Goal: Information Seeking & Learning: Learn about a topic

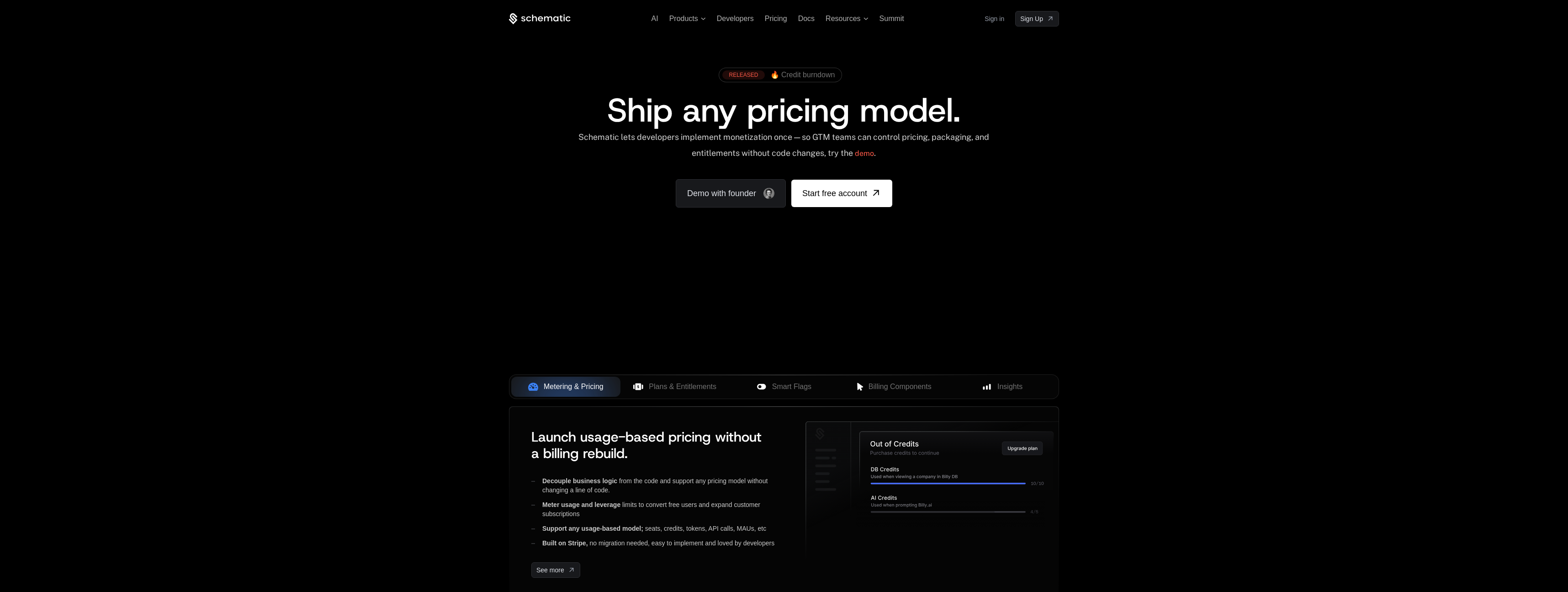
click at [1130, 174] on div "AI Products Developers Pricing Docs Resources Summit Sign in Sign Up RELEASED 🔥…" at bounding box center [784, 137] width 1568 height 273
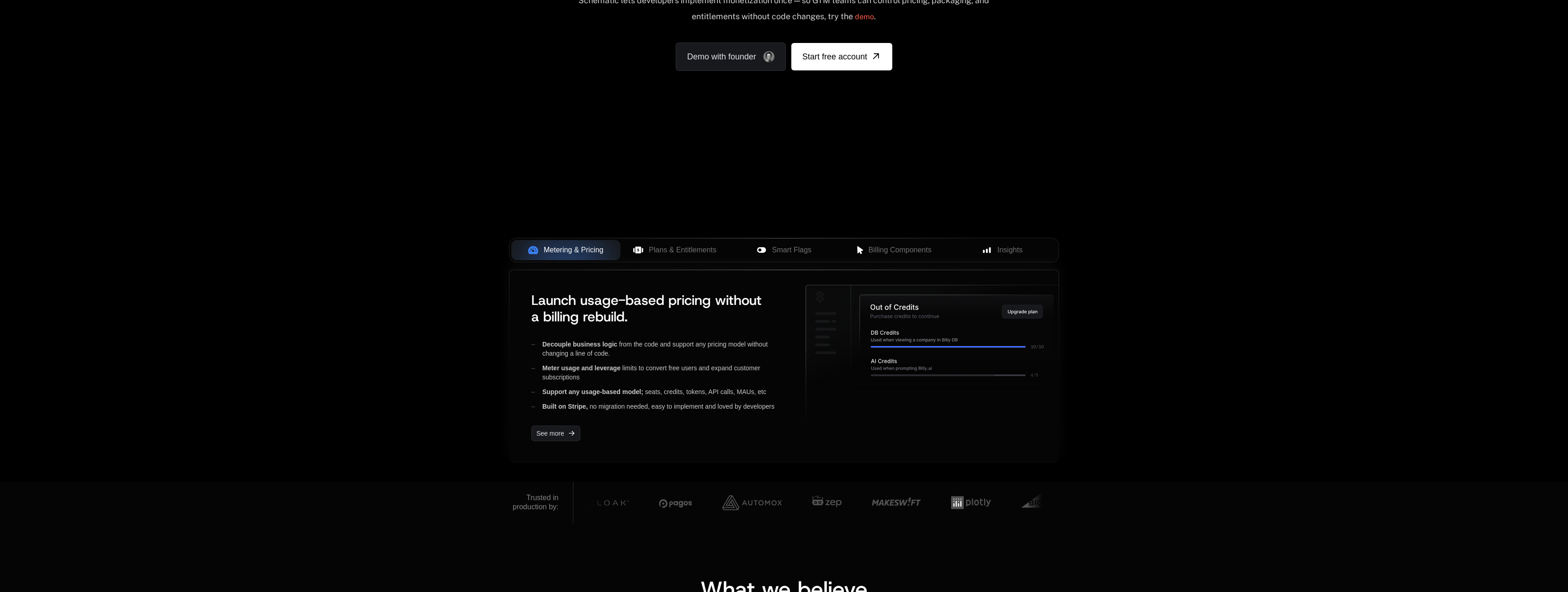
scroll to position [137, 0]
click at [680, 248] on span "Plans & Entitlements" at bounding box center [682, 249] width 68 height 11
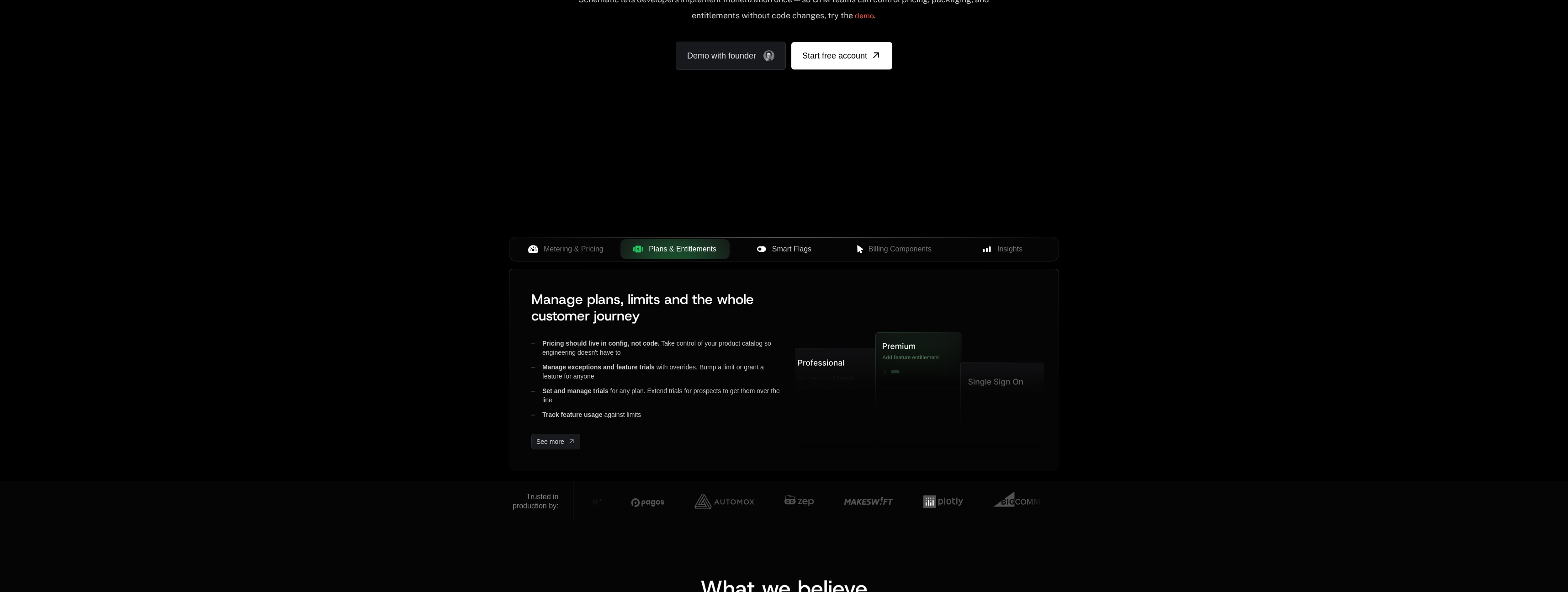
click at [793, 248] on span "Smart Flags" at bounding box center [791, 249] width 40 height 11
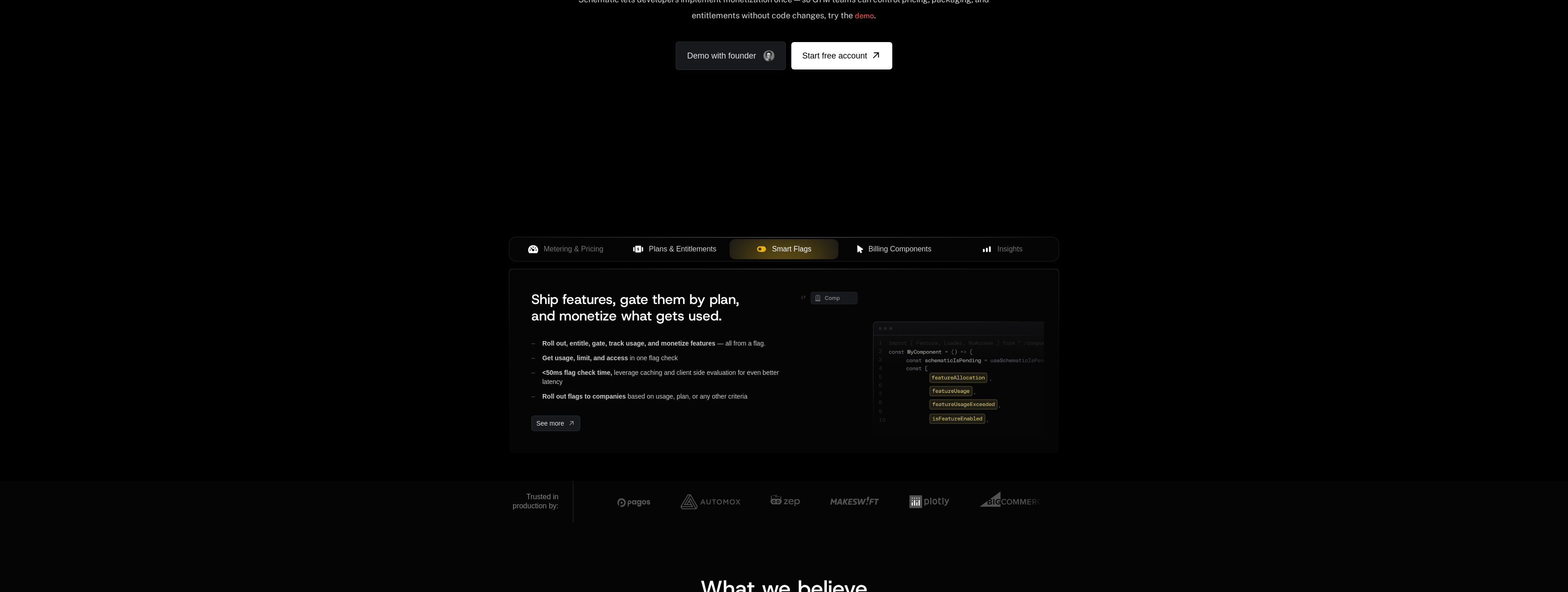
click at [895, 252] on span "Billing Components" at bounding box center [901, 249] width 63 height 11
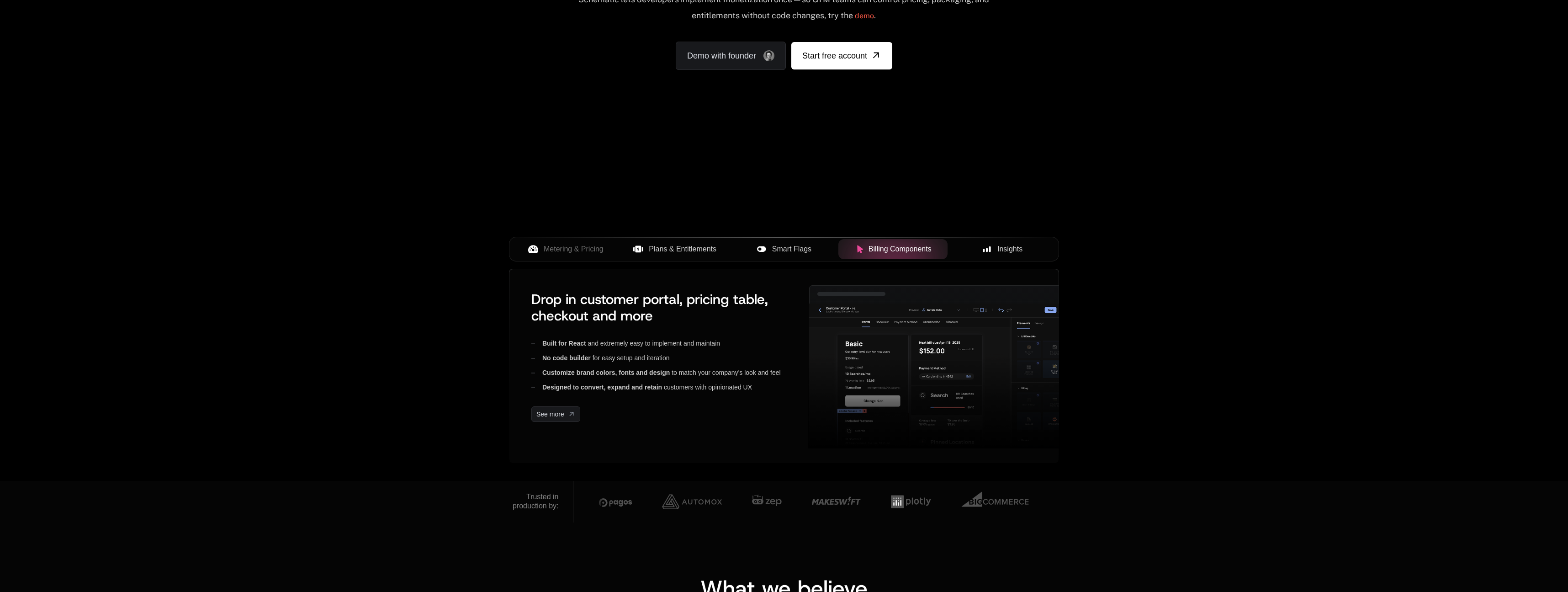
click at [1009, 246] on span "Insights" at bounding box center [1010, 249] width 26 height 11
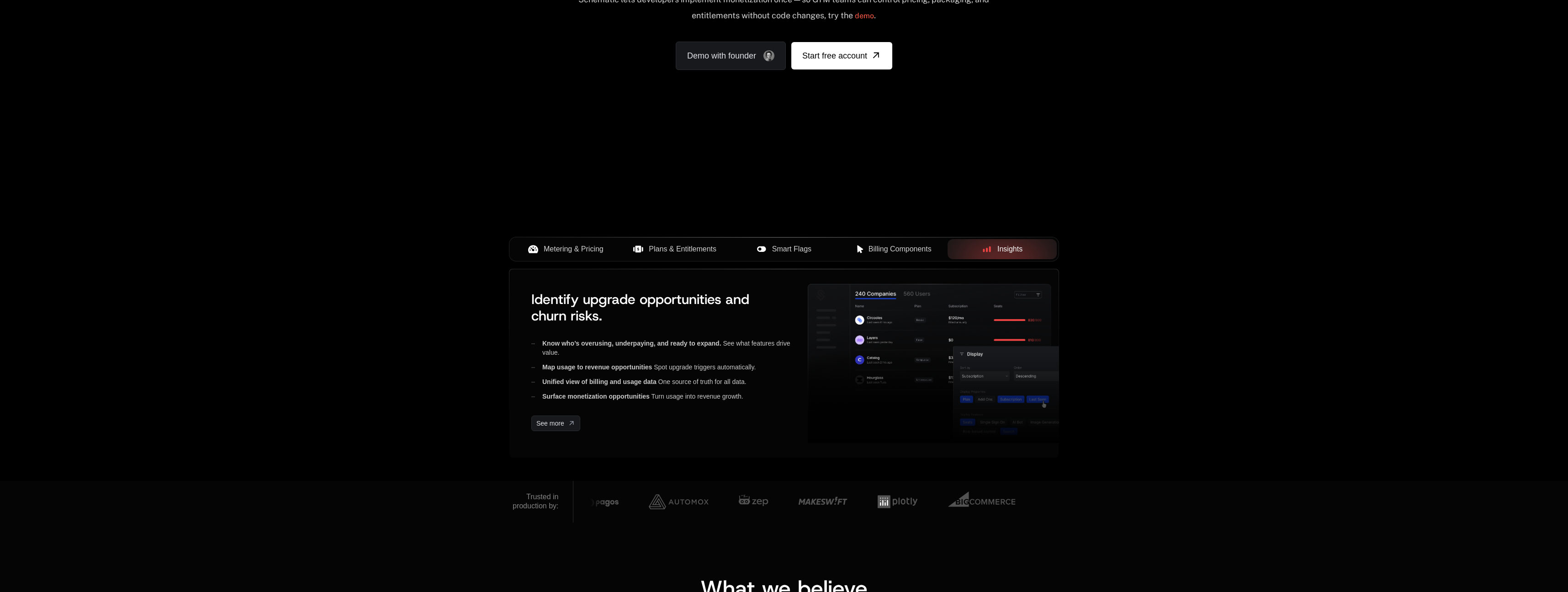
click at [562, 251] on span "Metering & Pricing" at bounding box center [574, 249] width 60 height 11
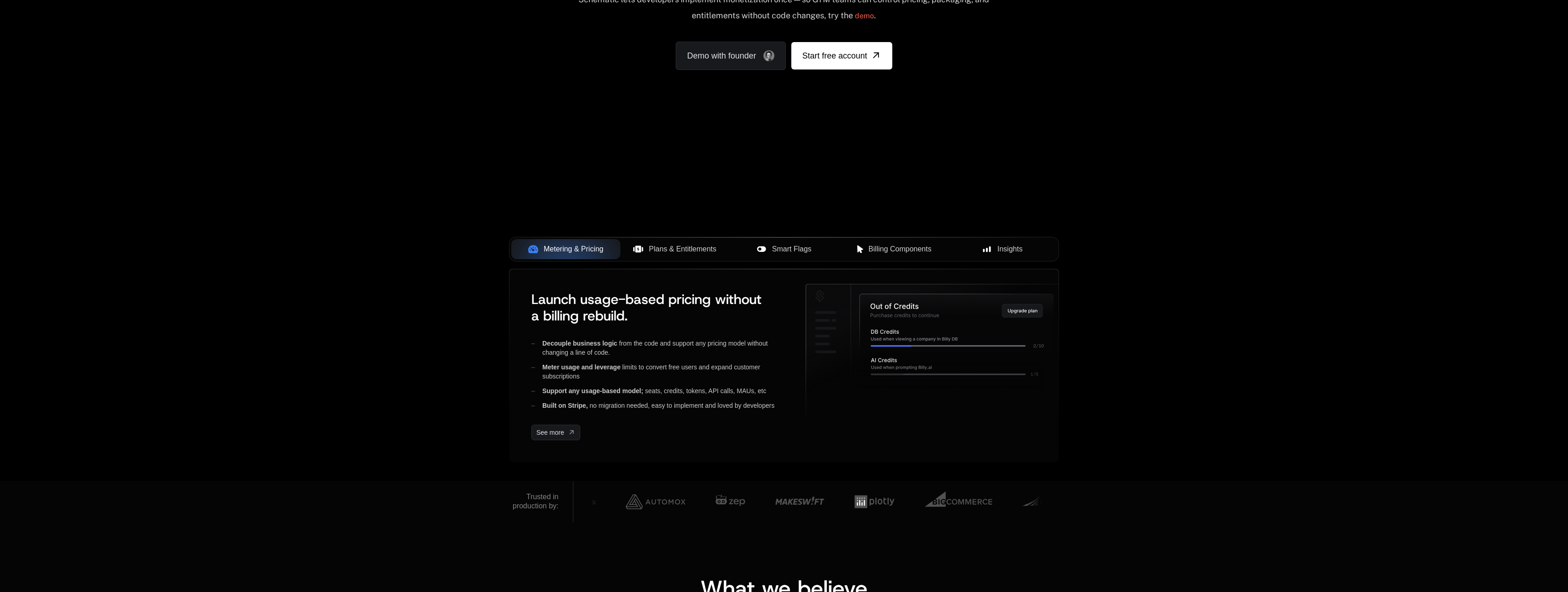
click at [711, 253] on span "Plans & Entitlements" at bounding box center [682, 249] width 68 height 11
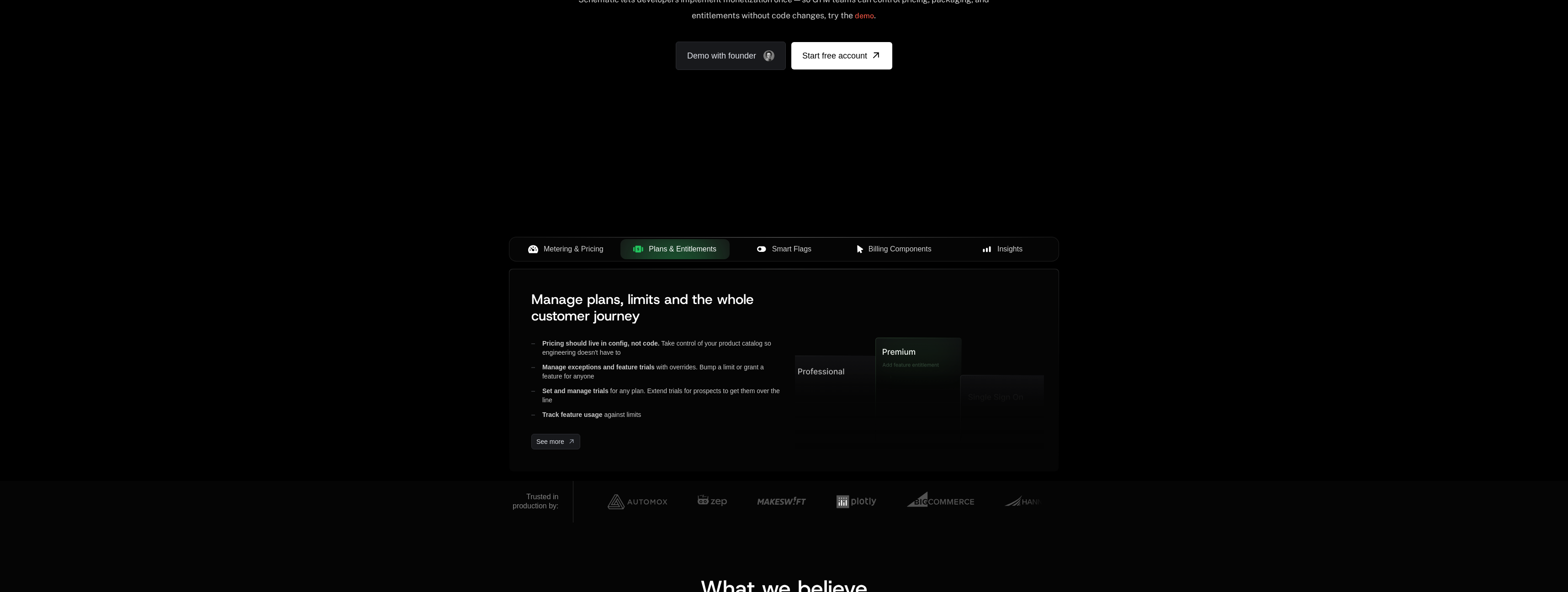
click at [776, 257] on button "Smart Flags" at bounding box center [784, 248] width 109 height 20
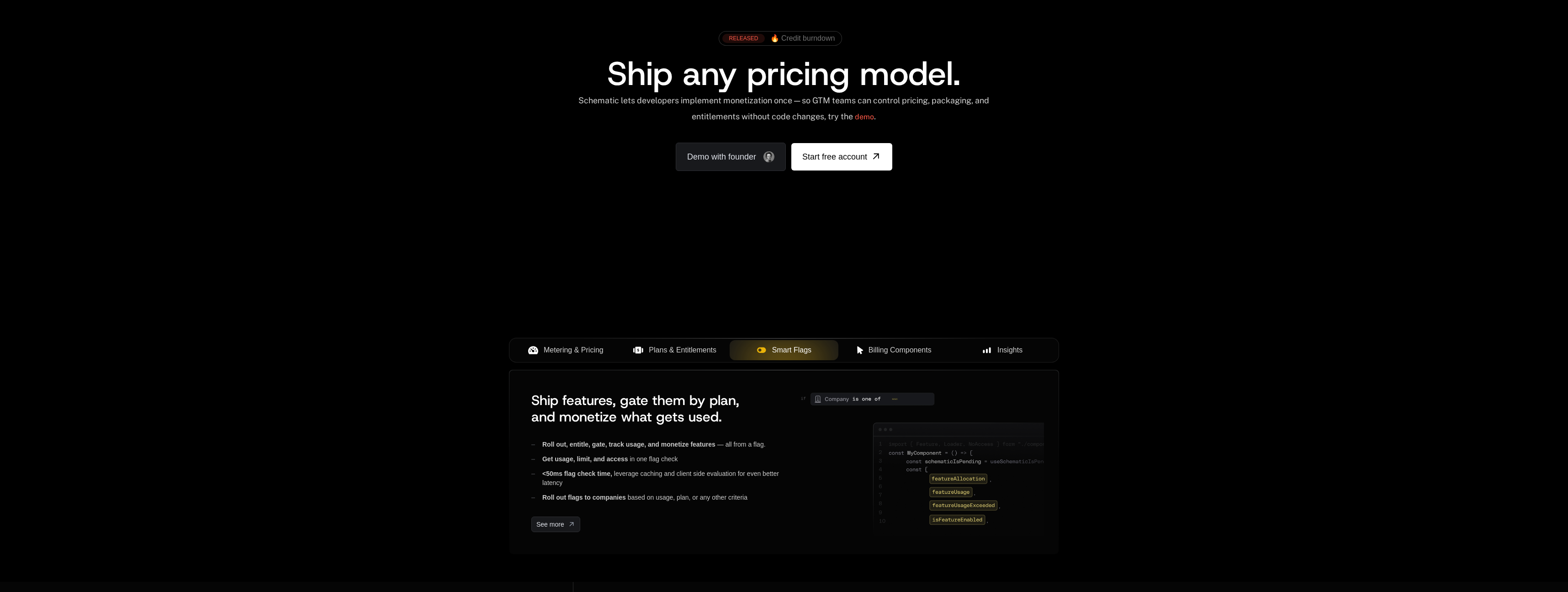
scroll to position [0, 0]
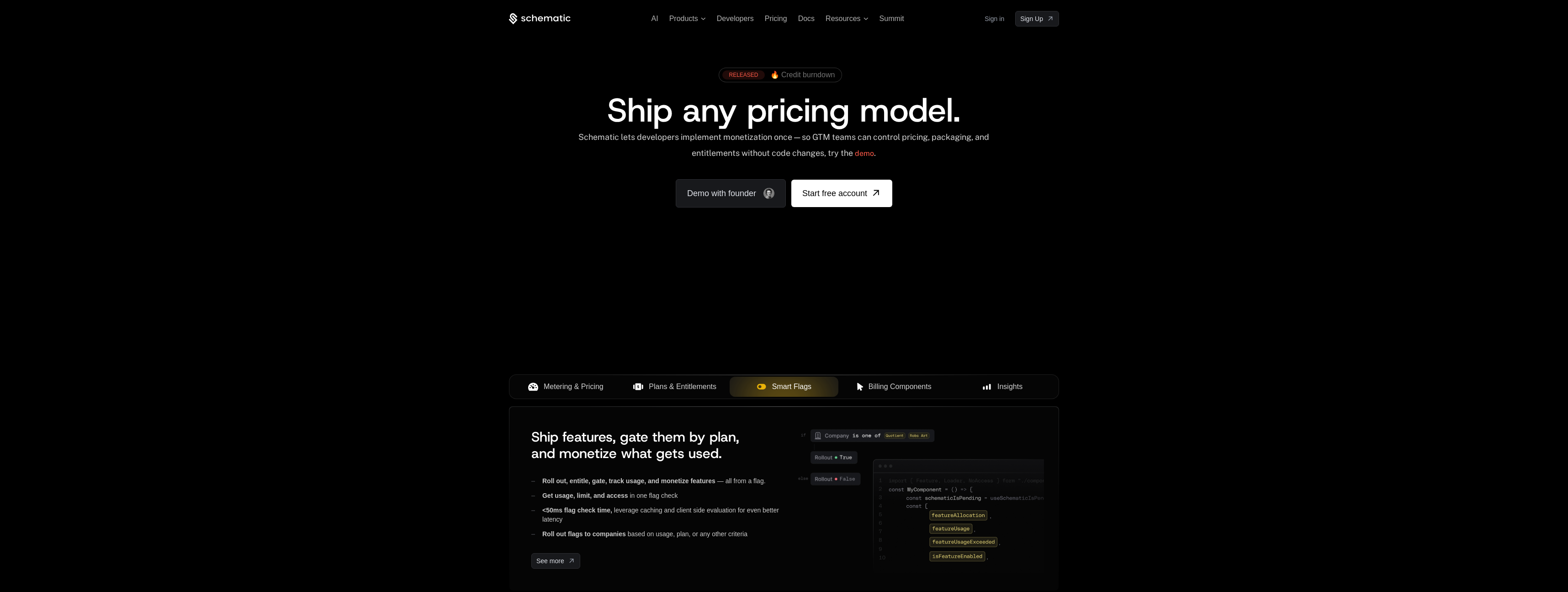
click at [905, 396] on button "Billing Components" at bounding box center [893, 387] width 109 height 20
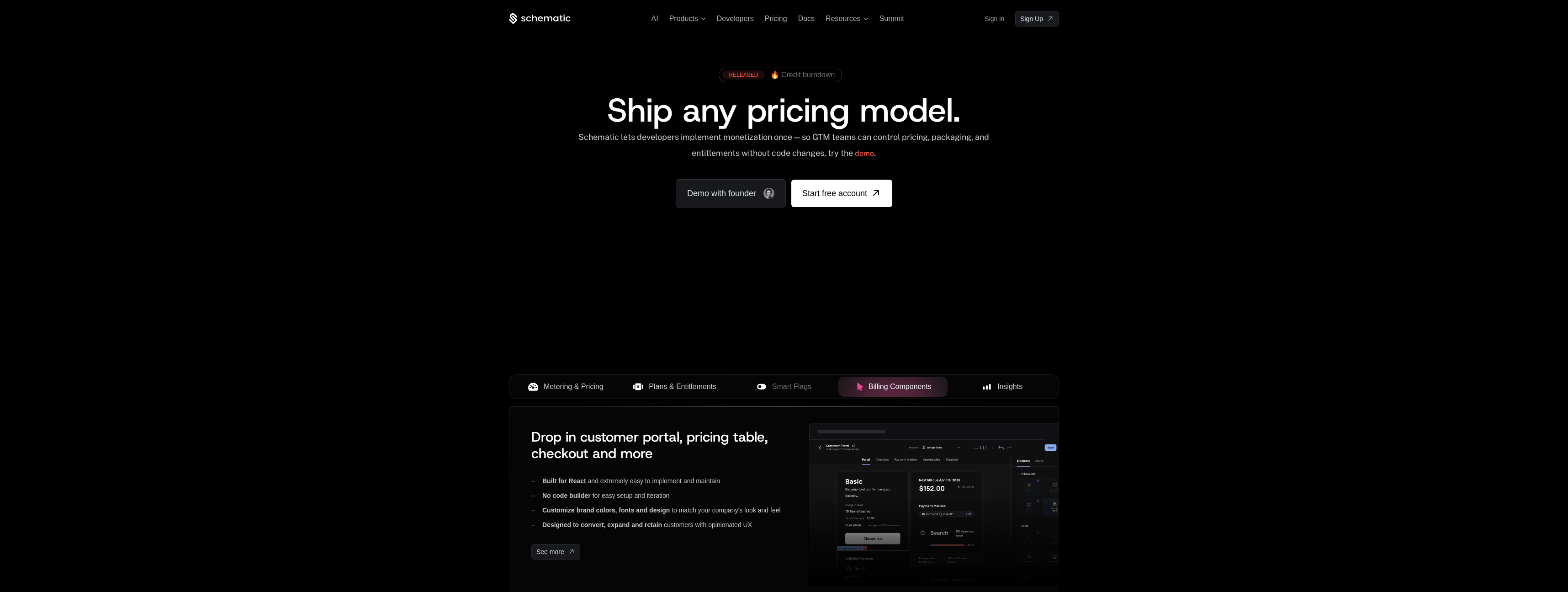
click at [566, 389] on span "Metering & Pricing" at bounding box center [574, 387] width 60 height 11
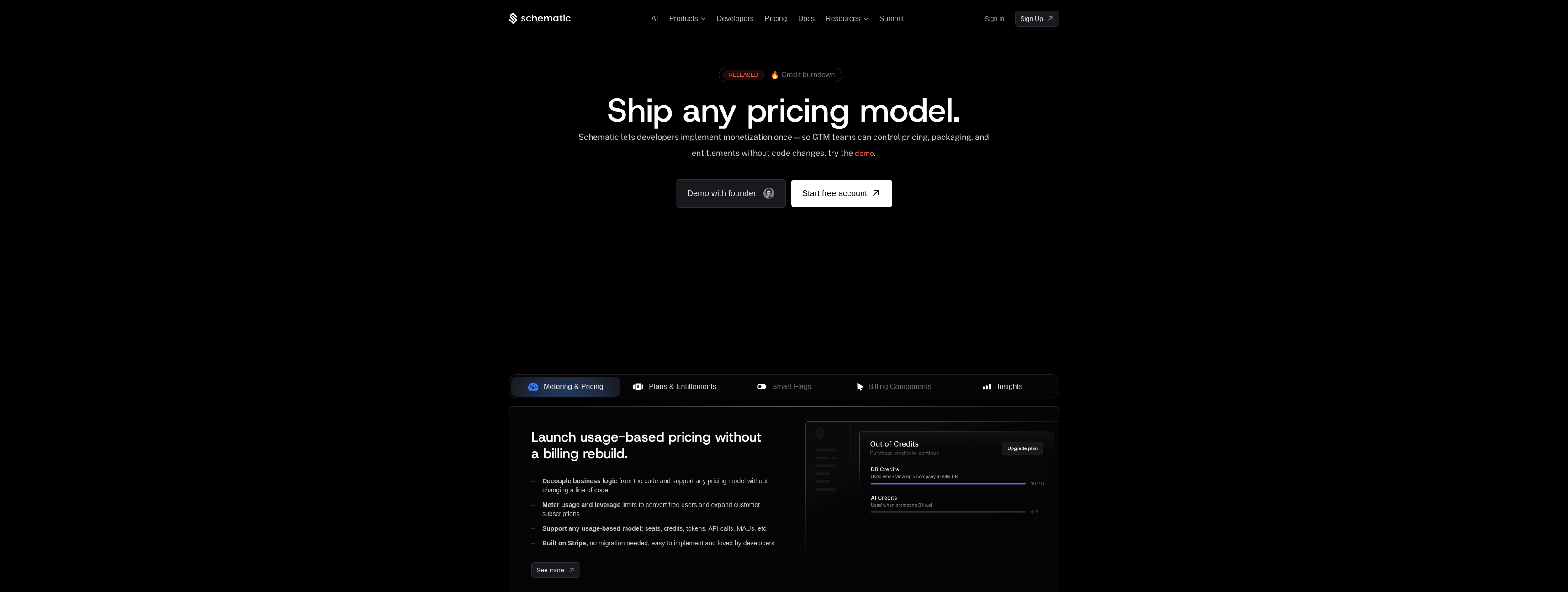
click at [1017, 388] on span "Insights" at bounding box center [1010, 387] width 26 height 11
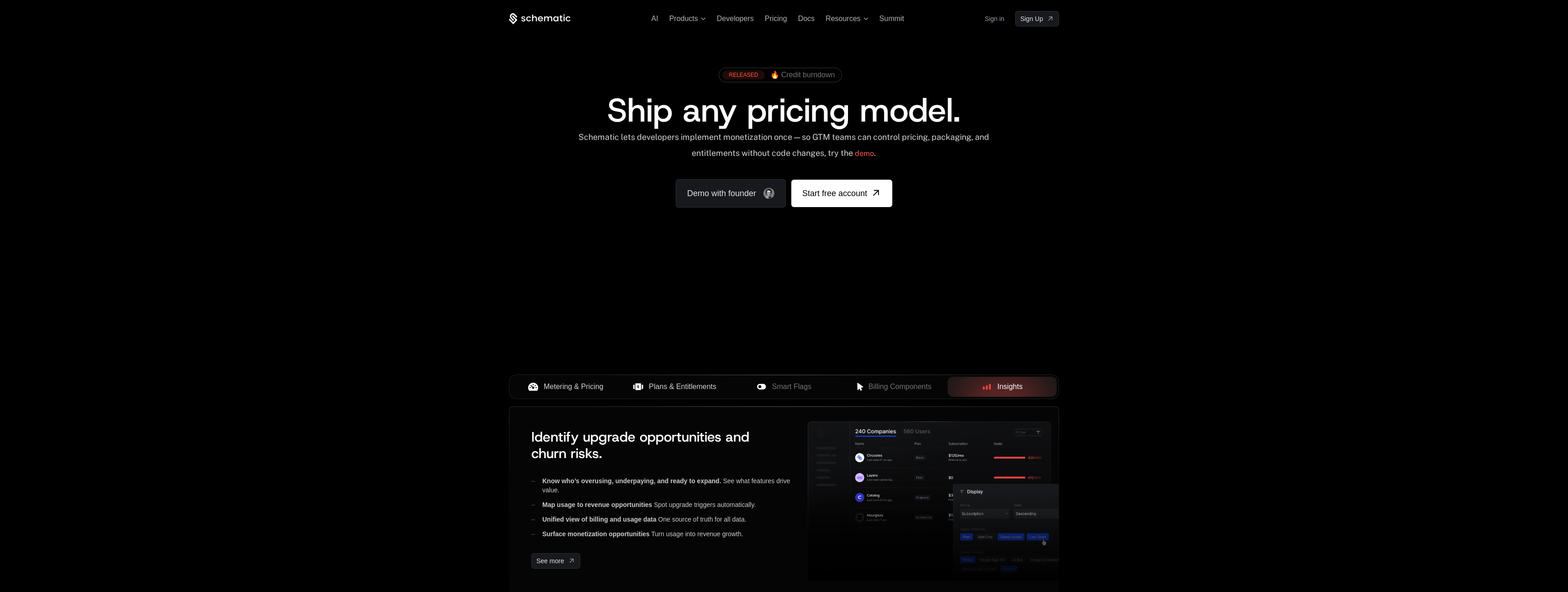
click at [715, 382] on span "Plans & Entitlements" at bounding box center [682, 387] width 68 height 11
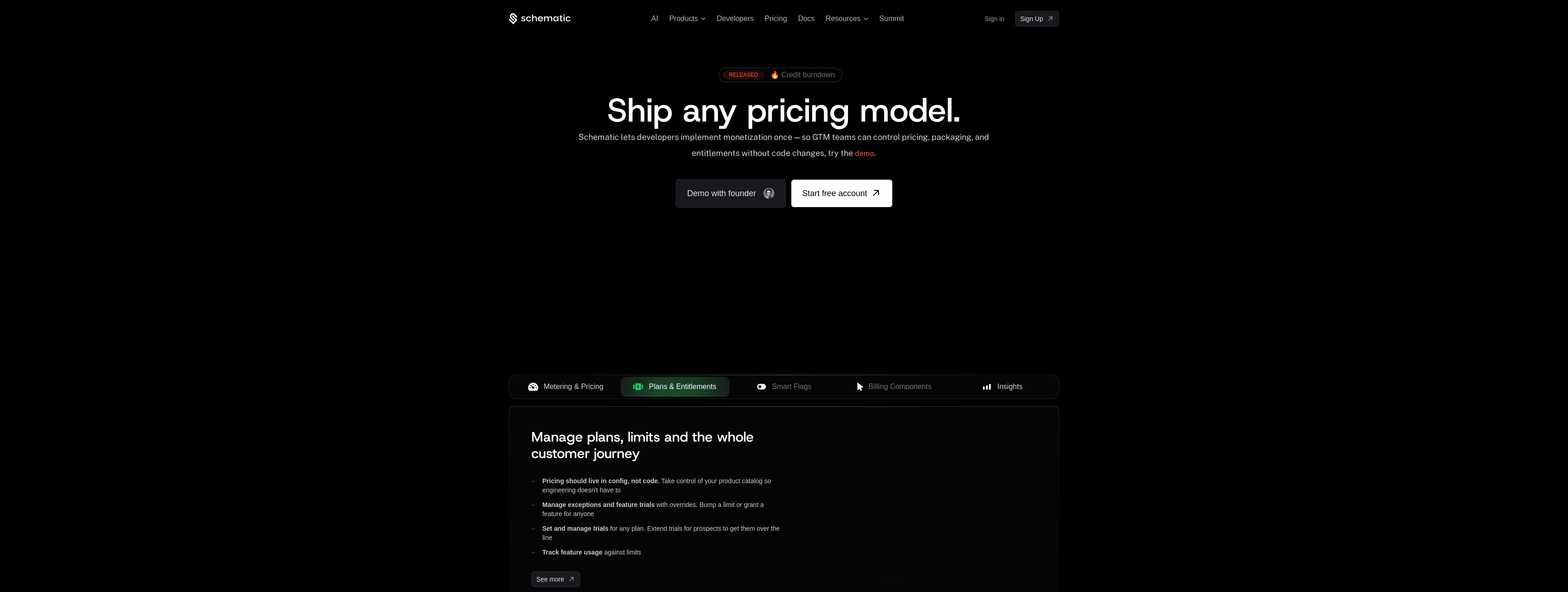
click at [778, 384] on span "Smart Flags" at bounding box center [791, 387] width 40 height 11
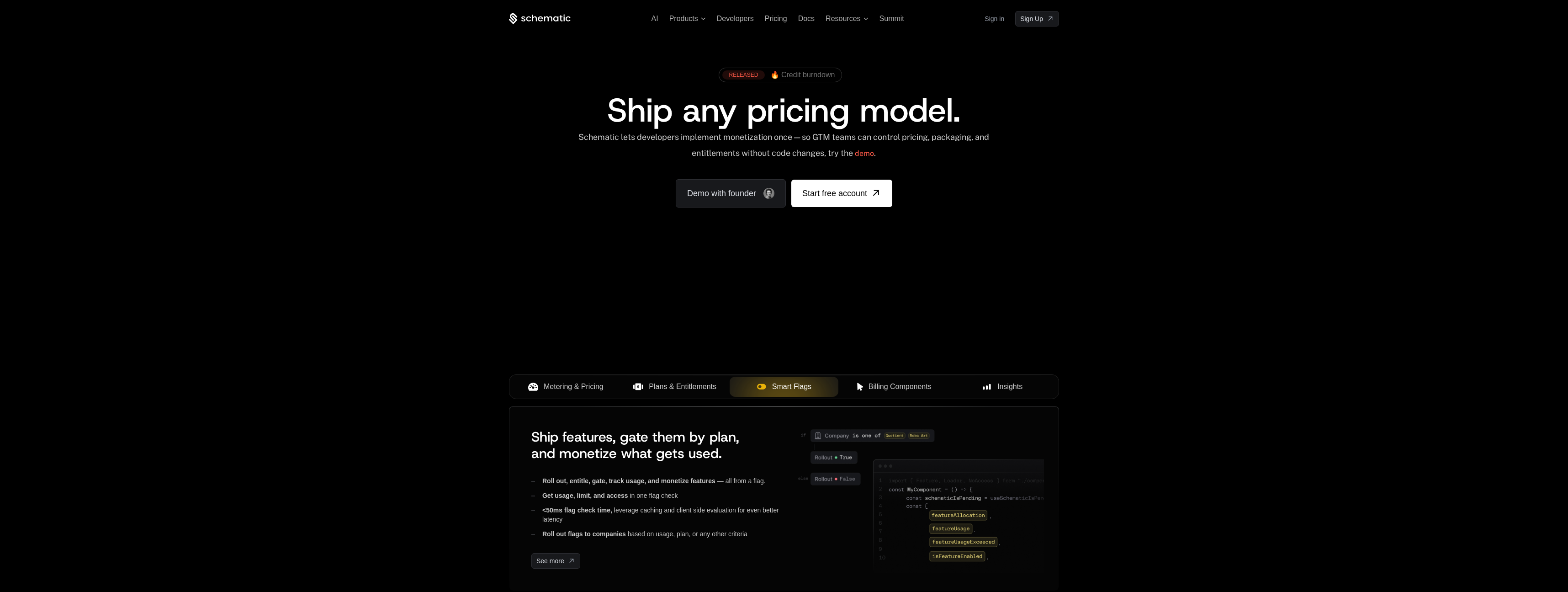
click at [890, 394] on button "Billing Components" at bounding box center [893, 387] width 109 height 20
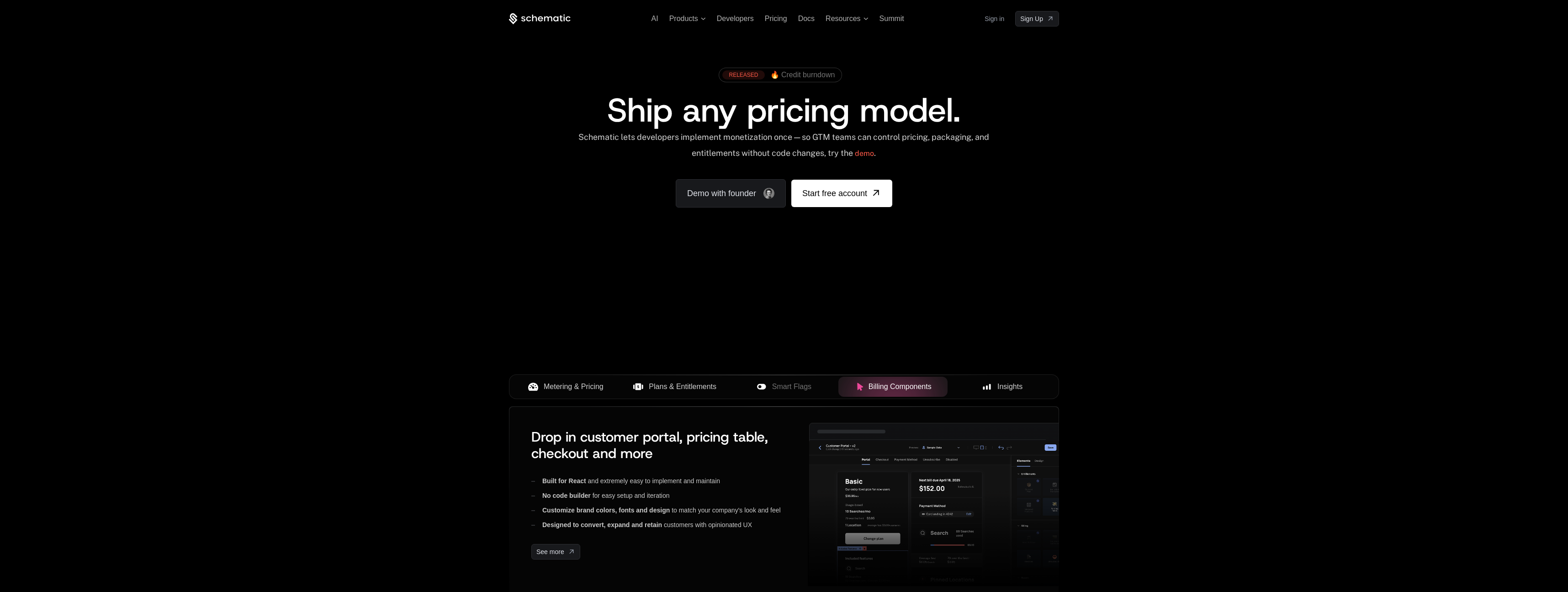
click at [586, 388] on span "Metering & Pricing" at bounding box center [574, 387] width 60 height 11
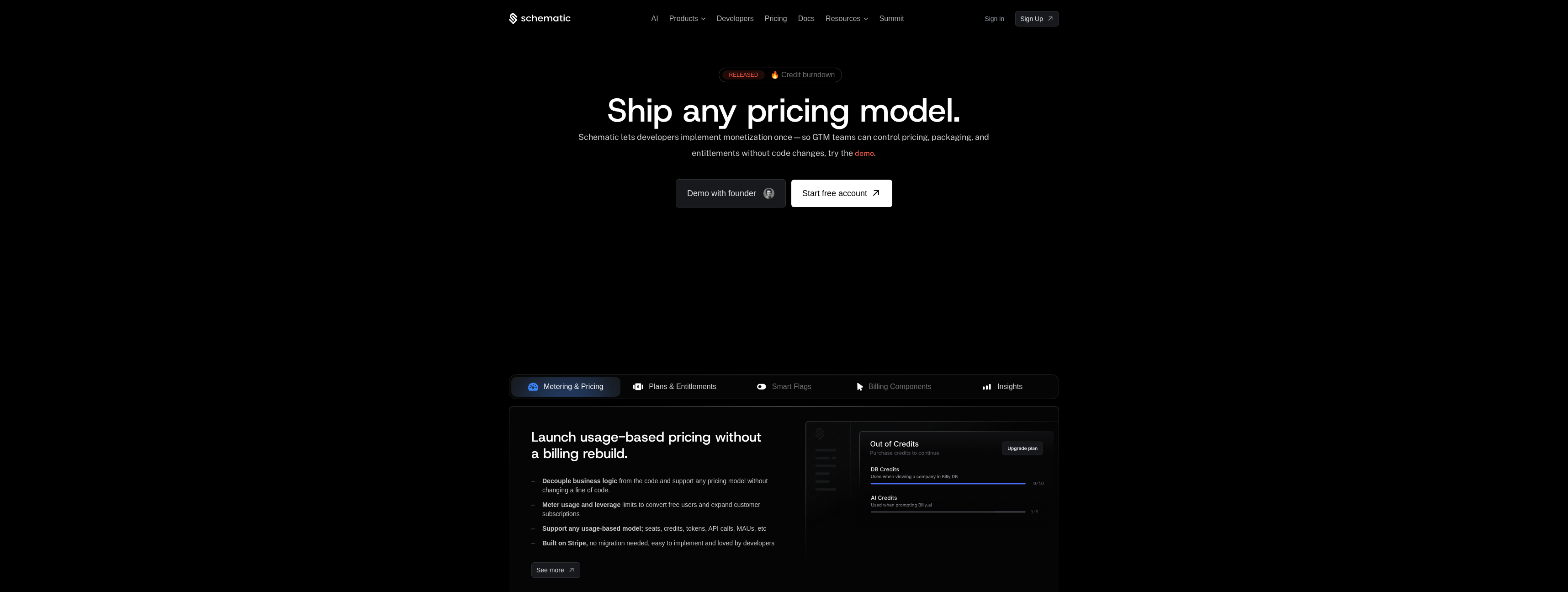
click at [666, 374] on div "Metering & Pricing Plans & Entitlements Smart Flags Billing Components Insights" at bounding box center [784, 390] width 550 height 32
click at [687, 386] on span "Plans & Entitlements" at bounding box center [682, 387] width 68 height 11
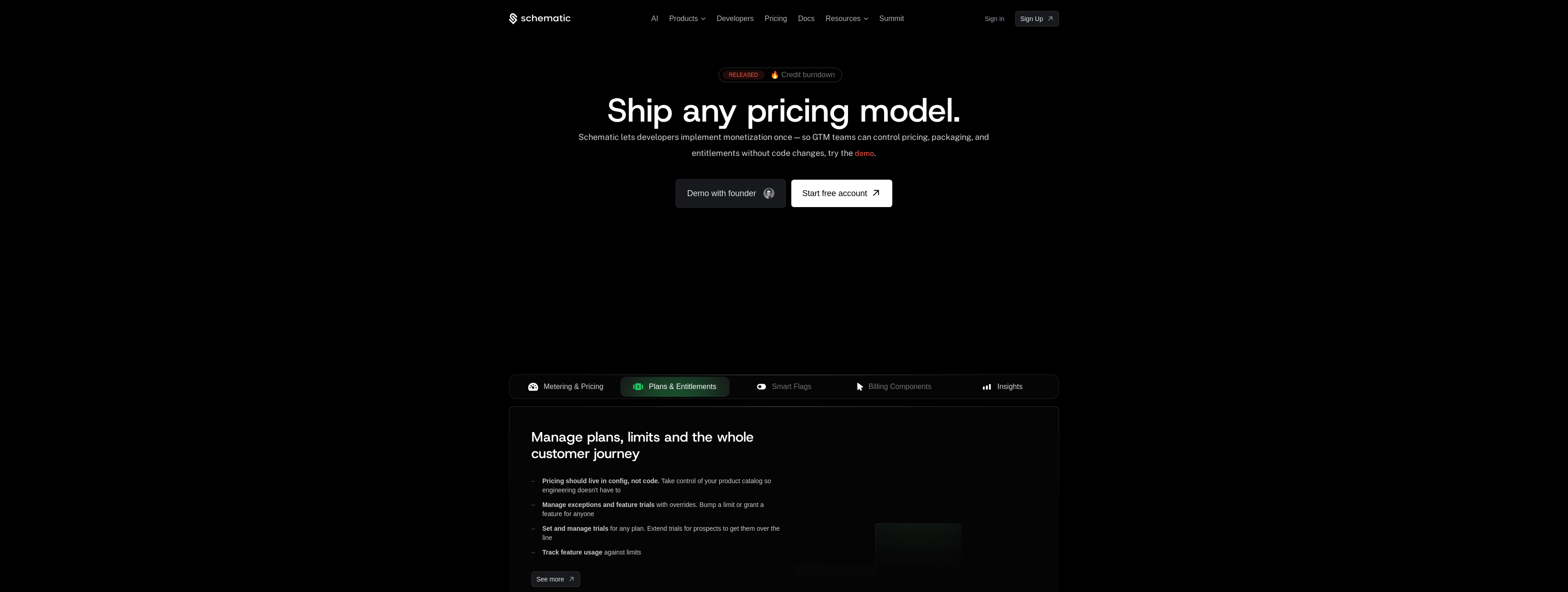
drag, startPoint x: 784, startPoint y: 394, endPoint x: 760, endPoint y: 411, distance: 29.4
click at [784, 394] on button "Smart Flags" at bounding box center [784, 387] width 109 height 20
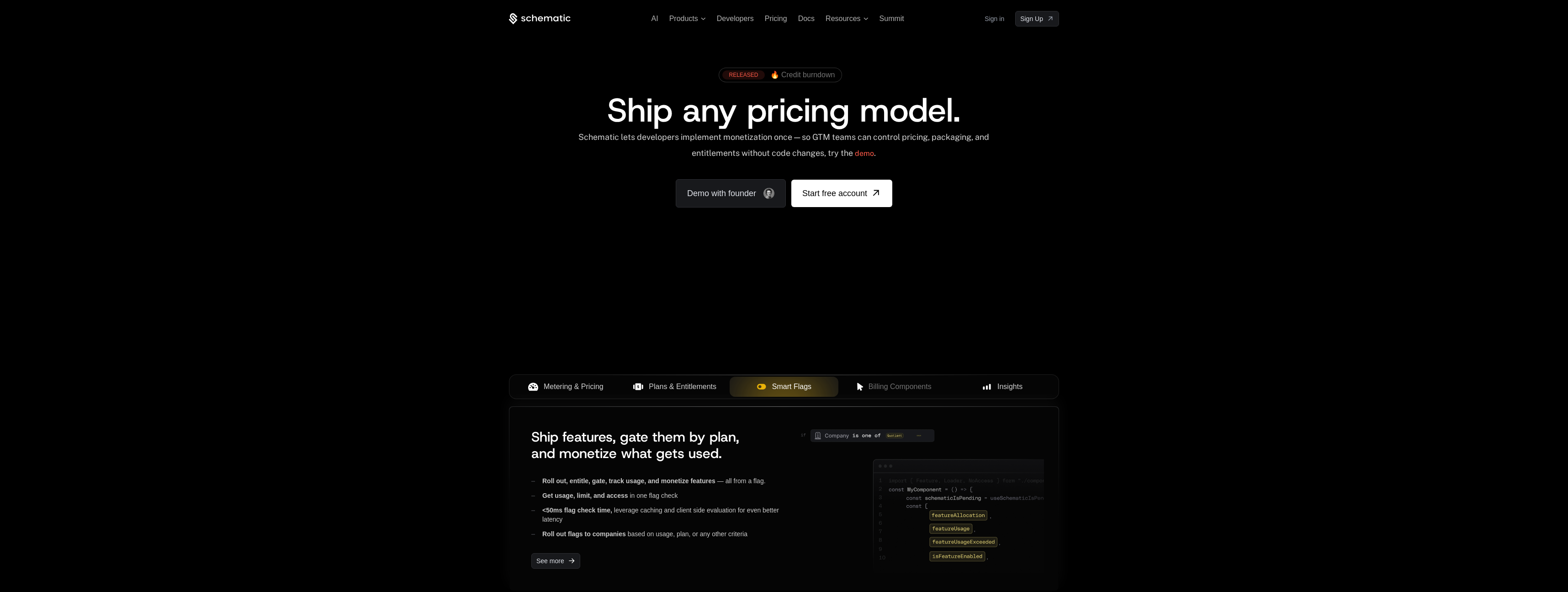
click at [679, 462] on span "Ship features, gate them by plan, and monetize what gets used." at bounding box center [636, 445] width 208 height 34
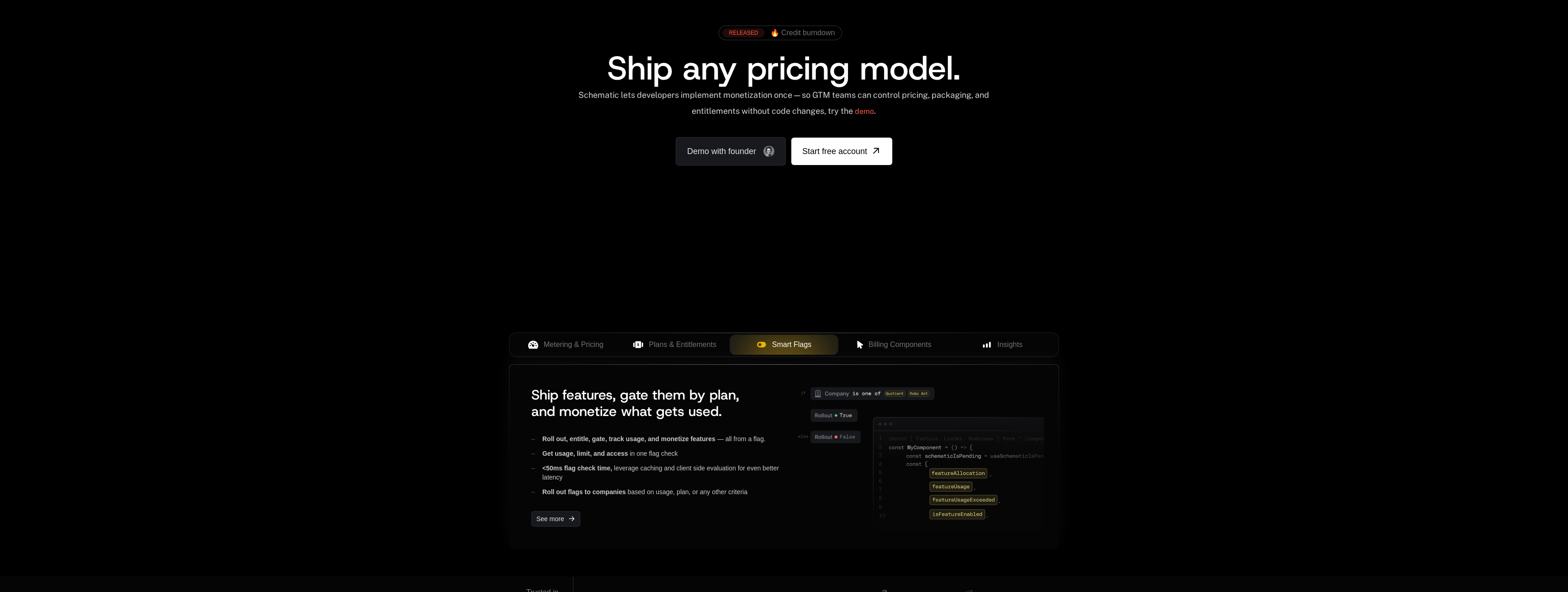
scroll to position [107, 0]
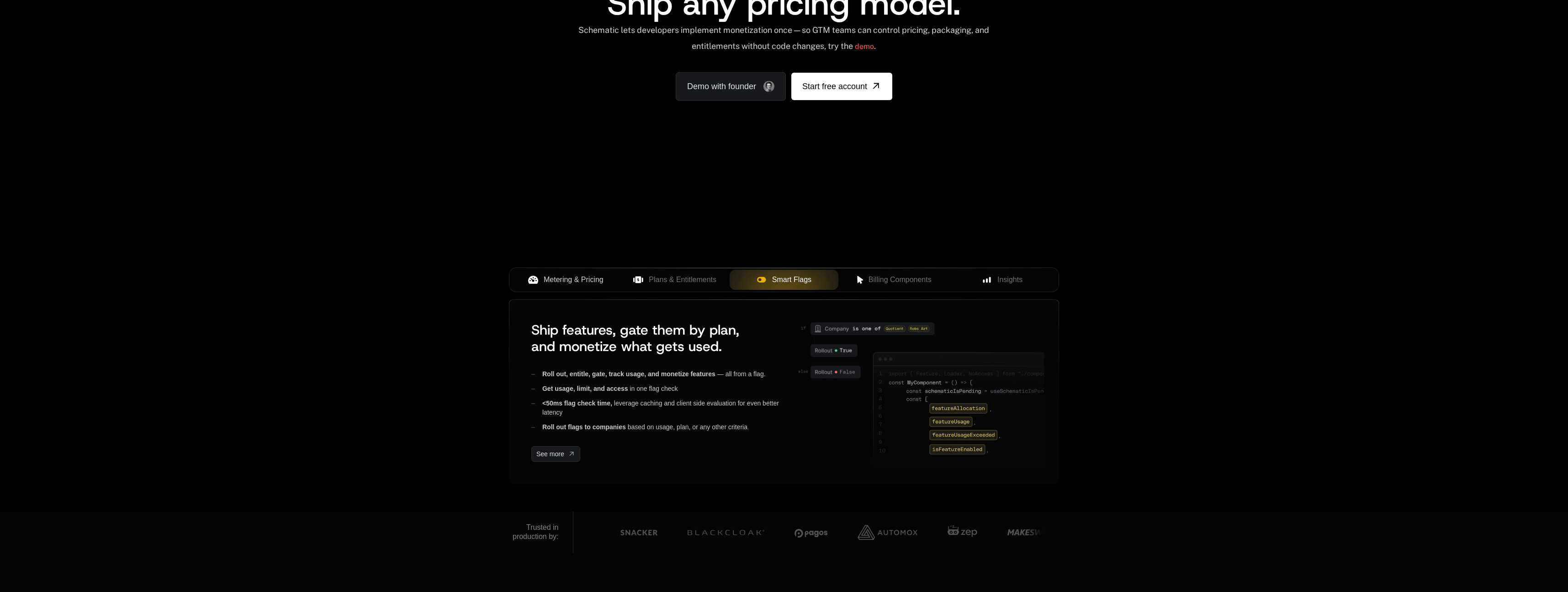
drag, startPoint x: 598, startPoint y: 276, endPoint x: 659, endPoint y: 270, distance: 61.3
click at [598, 276] on span "Metering & Pricing" at bounding box center [574, 279] width 60 height 11
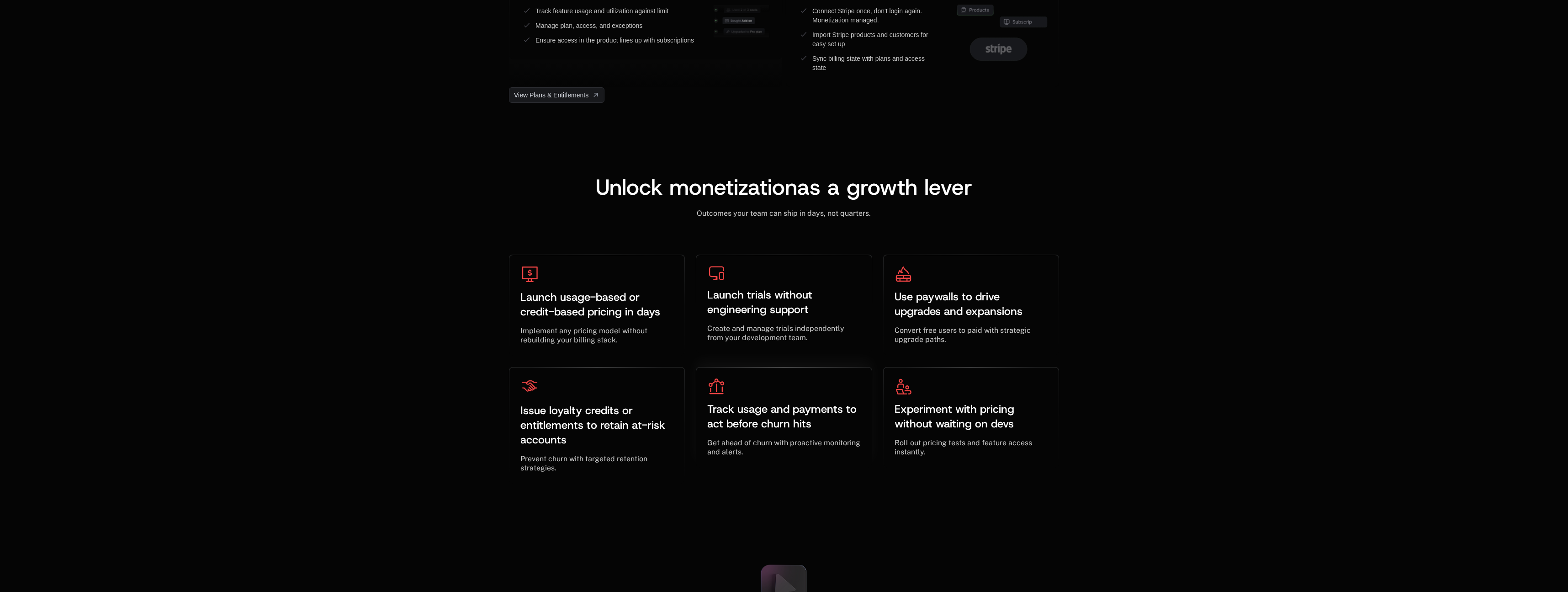
scroll to position [2602, 0]
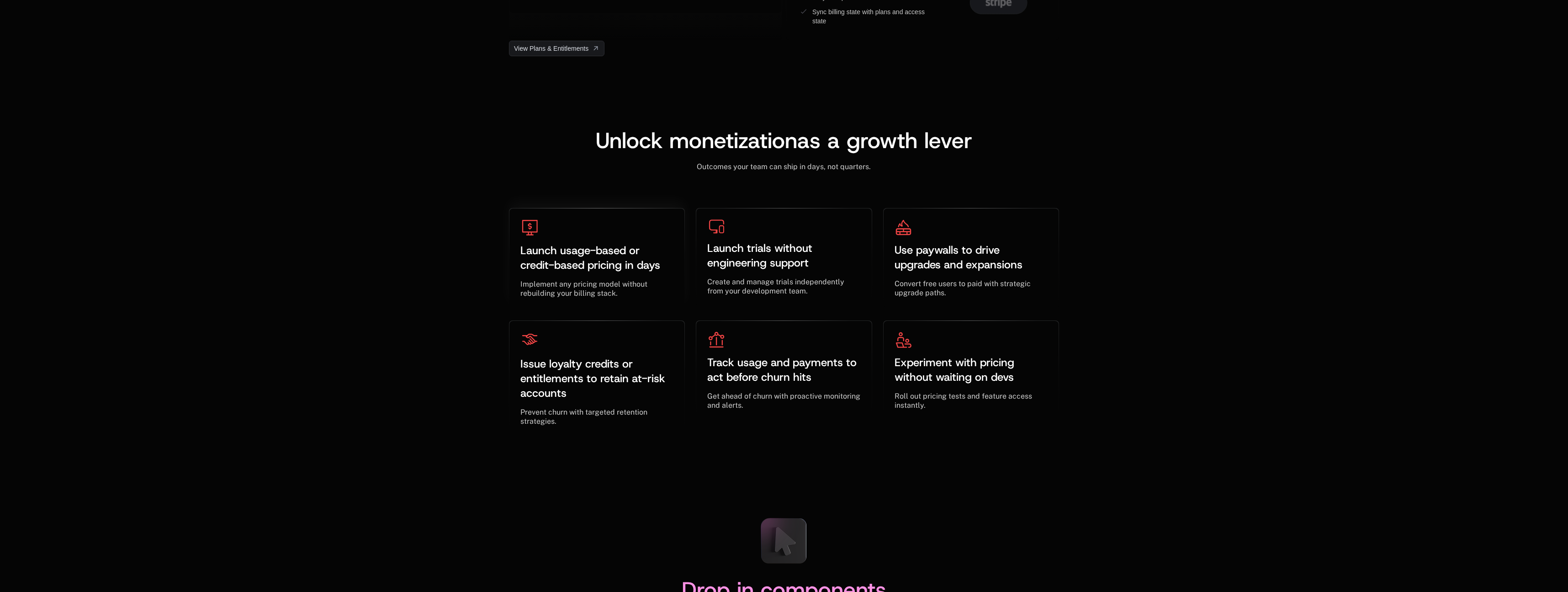
drag, startPoint x: 541, startPoint y: 299, endPoint x: 551, endPoint y: 300, distance: 10.0
click at [540, 299] on div "Launch usage-based or credit-based pricing in days ﻿ ﻿ Implement any pricing mo…" at bounding box center [597, 259] width 175 height 100
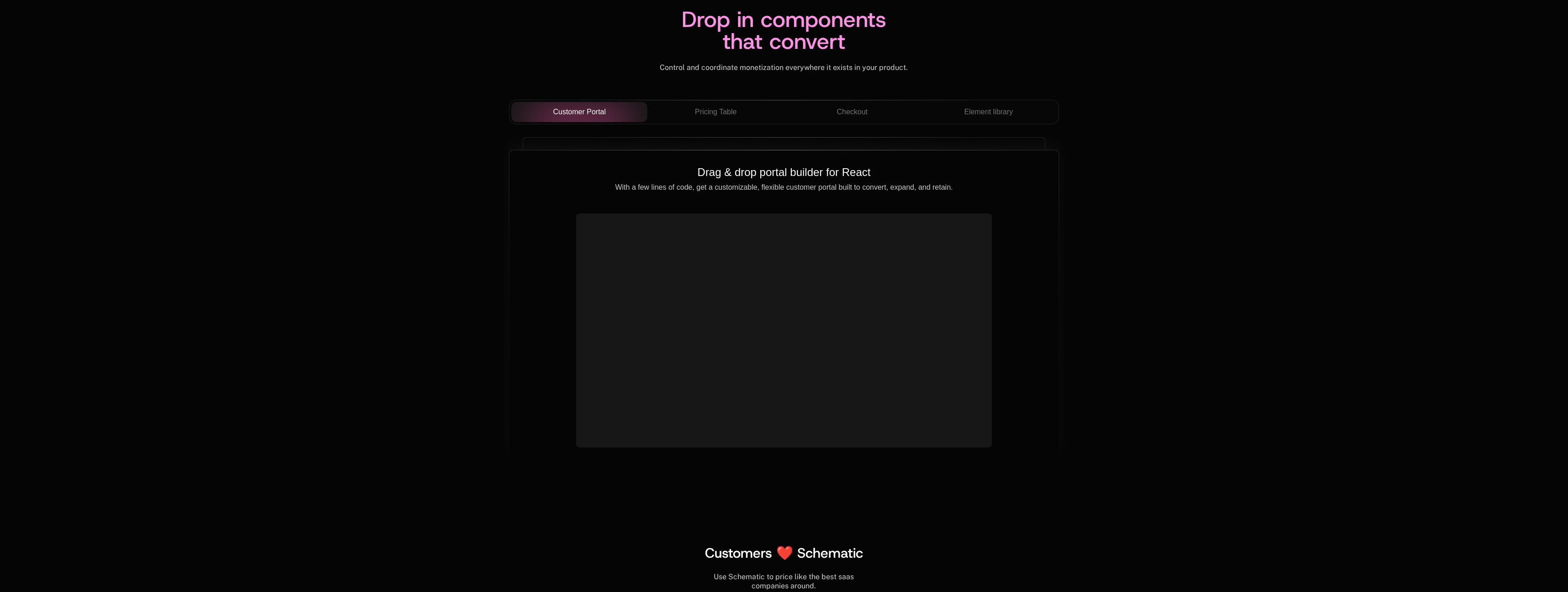
scroll to position [3153, 0]
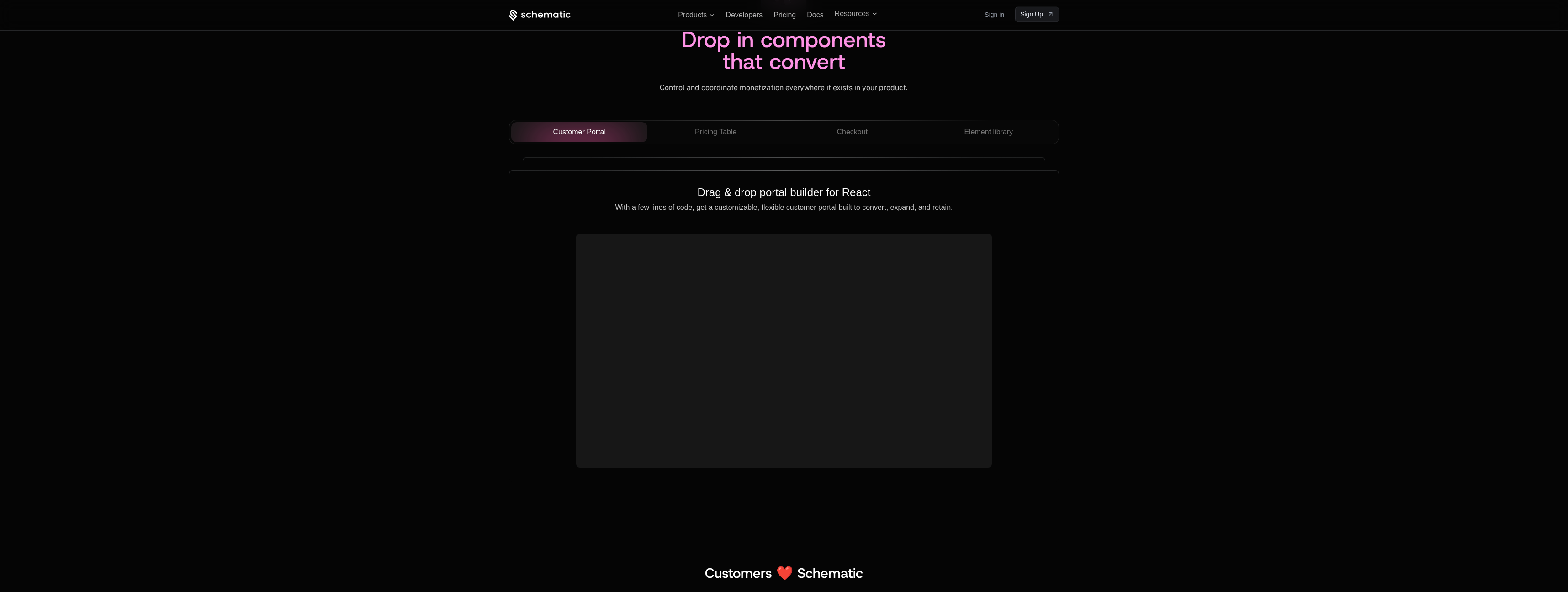
click at [703, 146] on div "Customer Portal Pricing Table Checkout Element library" at bounding box center [784, 136] width 550 height 32
click at [718, 136] on span "Pricing Table" at bounding box center [715, 132] width 41 height 11
click at [826, 124] on button "Checkout" at bounding box center [852, 132] width 136 height 20
click at [990, 130] on span "Element library" at bounding box center [989, 132] width 49 height 11
click at [585, 135] on span "Customer Portal" at bounding box center [579, 132] width 53 height 11
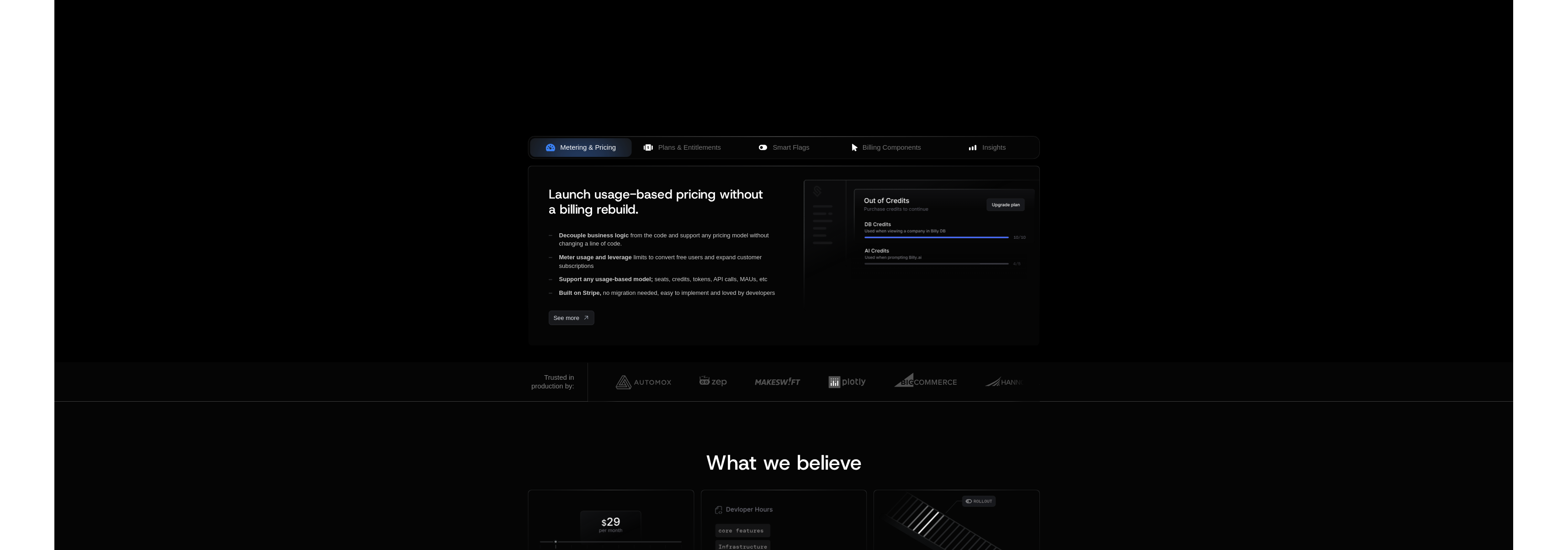
scroll to position [0, 0]
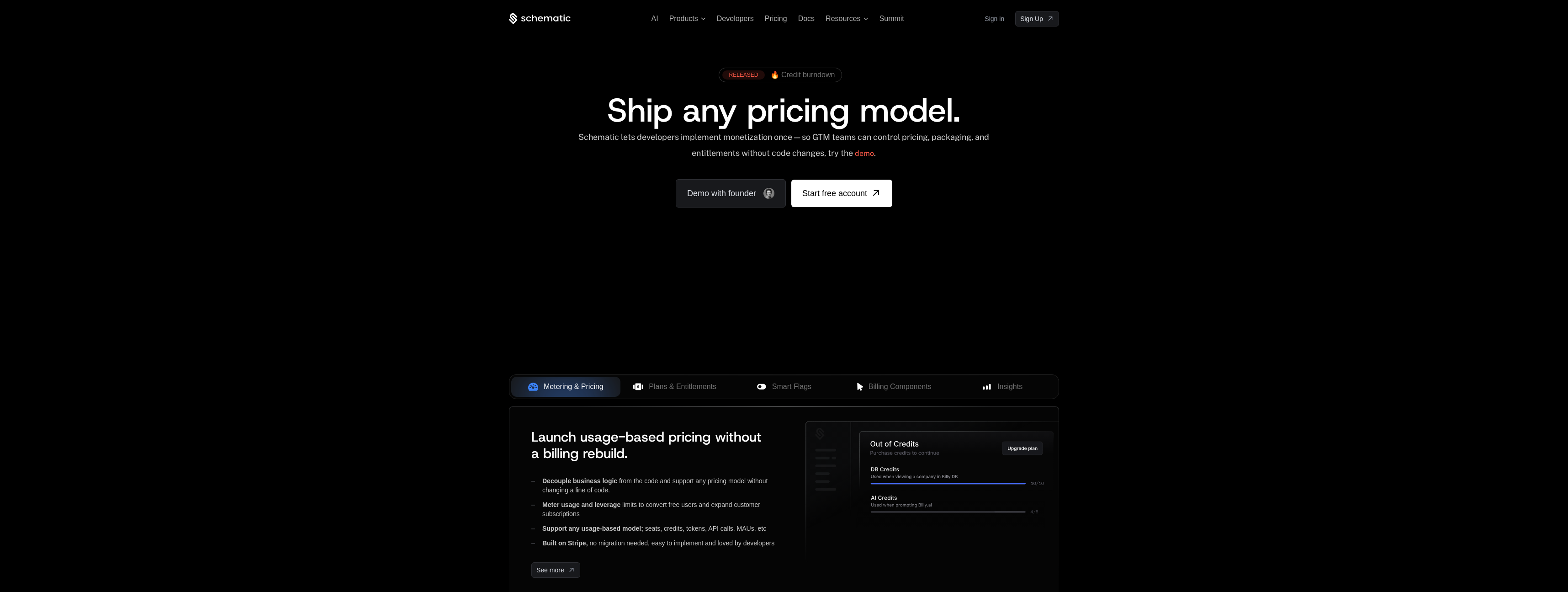
click at [1196, 227] on div "AI Products Developers Pricing Docs Resources Summit Sign in Sign Up RELEASED 🔥…" at bounding box center [784, 137] width 1568 height 273
drag, startPoint x: 597, startPoint y: 336, endPoint x: 601, endPoint y: 342, distance: 7.2
click at [597, 336] on div "Your browser does not support the video tag." at bounding box center [784, 270] width 594 height 385
click at [602, 343] on div "Your browser does not support the video tag." at bounding box center [784, 270] width 594 height 385
click at [638, 287] on div "Your browser does not support the video tag." at bounding box center [784, 270] width 594 height 385
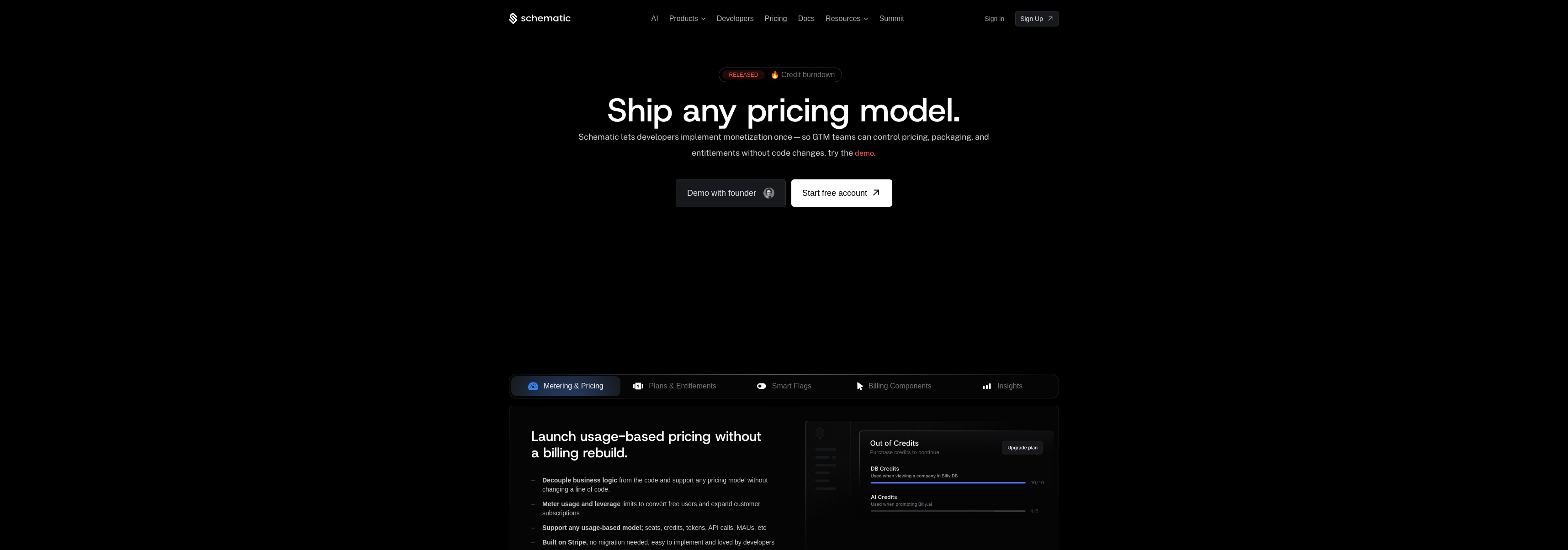
click at [1115, 103] on div "AI Products Developers Pricing Docs Resources Summit Sign in Sign Up RELEASED 🔥…" at bounding box center [784, 136] width 1568 height 273
